Goal: Participate in discussion: Engage in conversation with other users on a specific topic

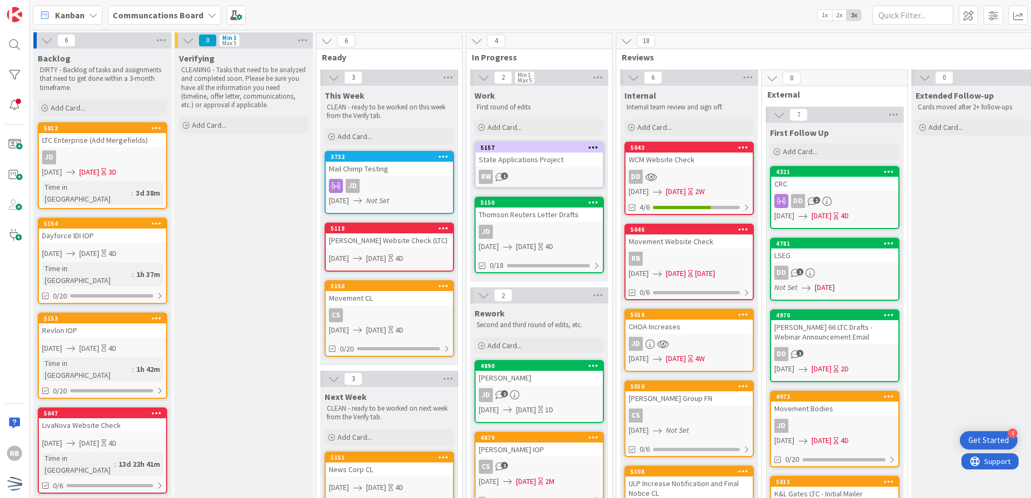
click at [187, 40] on icon at bounding box center [188, 41] width 12 height 12
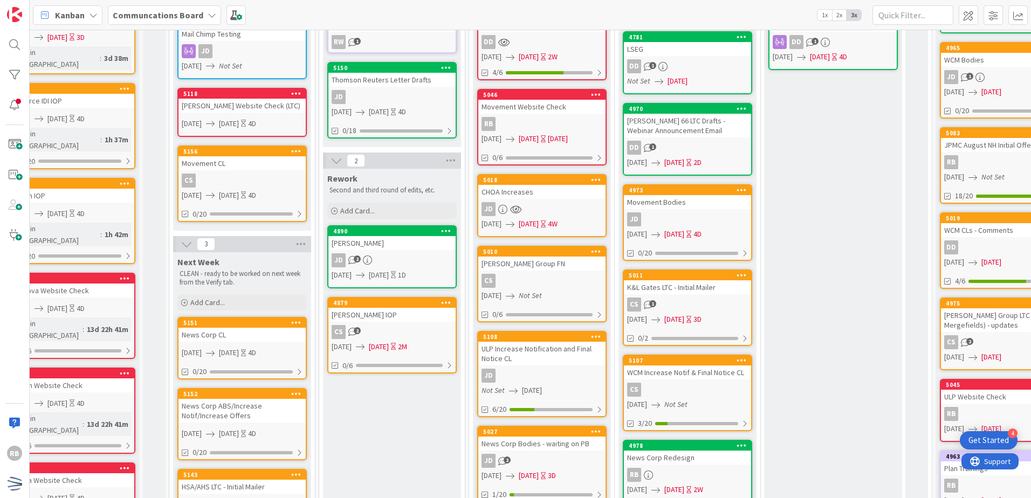
scroll to position [0, 32]
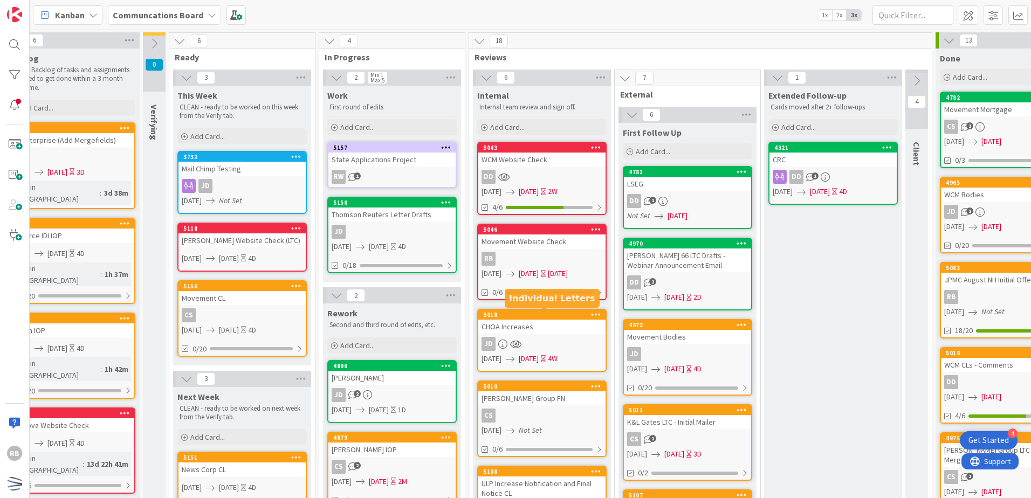
click at [557, 316] on div "5018" at bounding box center [544, 315] width 122 height 8
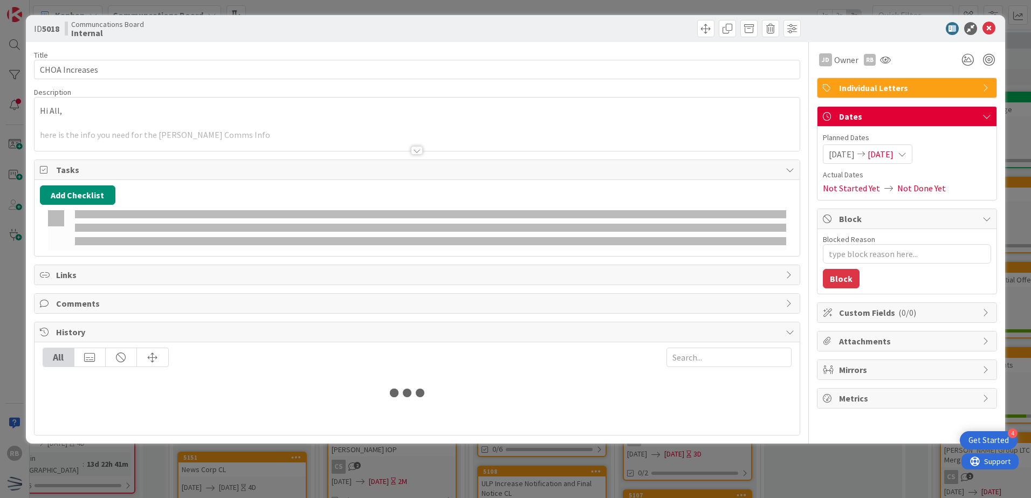
type textarea "x"
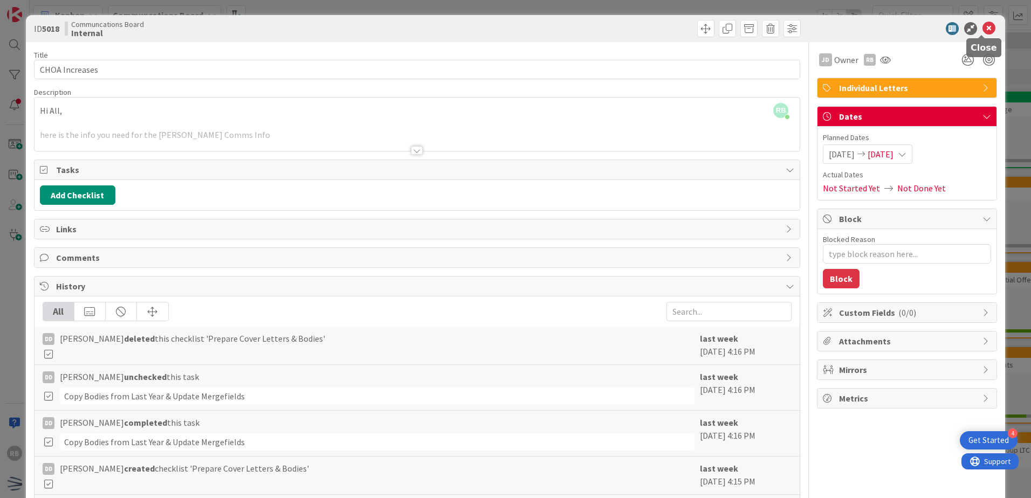
click at [982, 27] on icon at bounding box center [988, 28] width 13 height 13
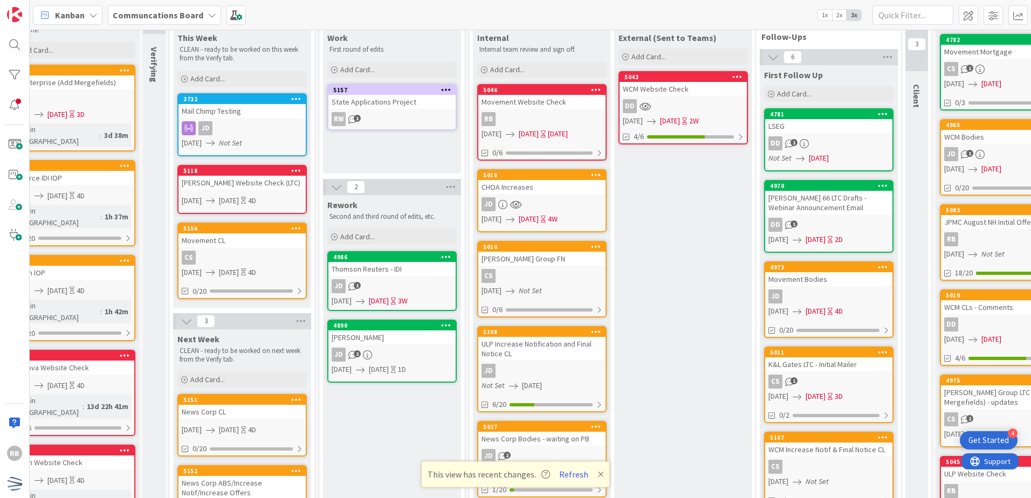
scroll to position [54, 32]
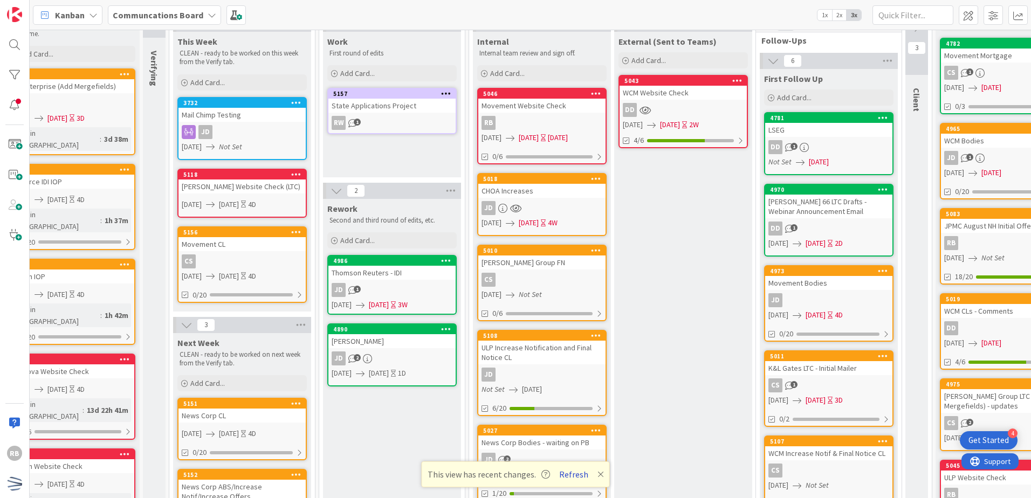
click at [581, 472] on button "Refresh" at bounding box center [573, 474] width 37 height 14
